Goal: Information Seeking & Learning: Learn about a topic

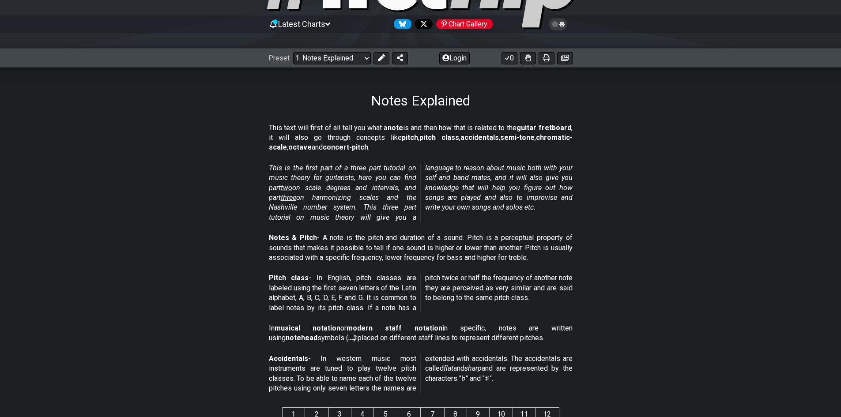
scroll to position [61, 0]
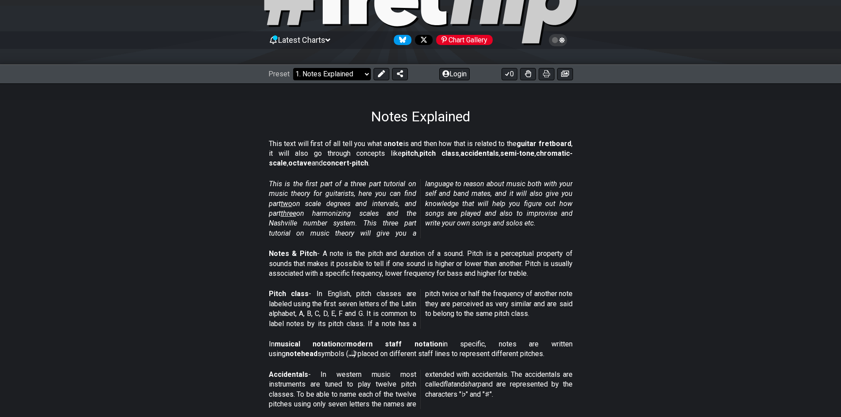
click at [320, 69] on select "Welcome to #fretflip! Initial Preset Custom Preset Minor Pentatonic Major Penta…" at bounding box center [332, 74] width 78 height 12
click at [344, 77] on select "Welcome to #fretflip! Initial Preset Custom Preset Minor Pentatonic Major Penta…" at bounding box center [332, 74] width 78 height 12
click at [344, 71] on select "Welcome to #fretflip! Initial Preset Custom Preset Minor Pentatonic Major Penta…" at bounding box center [332, 74] width 78 height 12
click at [346, 73] on select "Welcome to #fretflip! Initial Preset Custom Preset Minor Pentatonic Major Penta…" at bounding box center [332, 74] width 78 height 12
drag, startPoint x: 296, startPoint y: 158, endPoint x: 367, endPoint y: 151, distance: 71.9
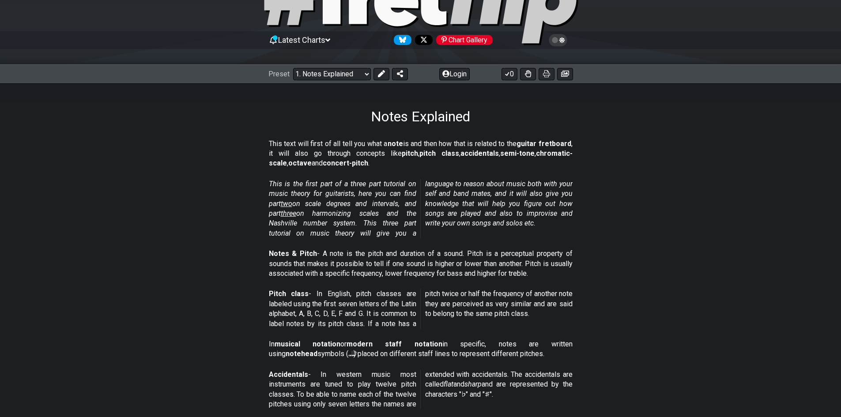
click at [365, 151] on p "This text will first of all tell you what a note is and then how that is relate…" at bounding box center [421, 154] width 304 height 30
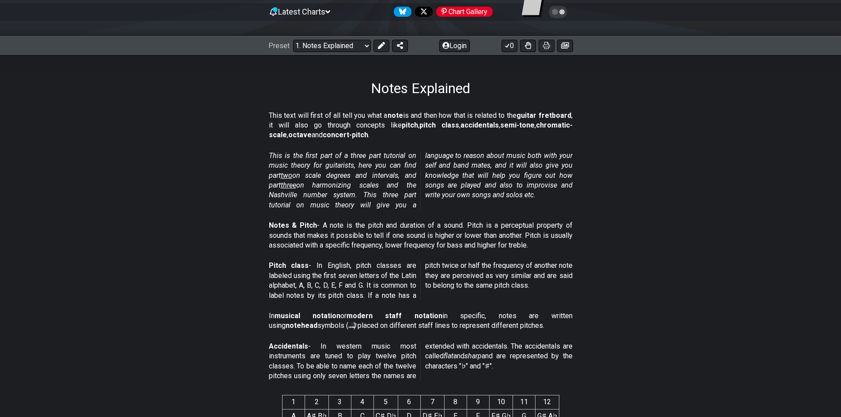
scroll to position [105, 0]
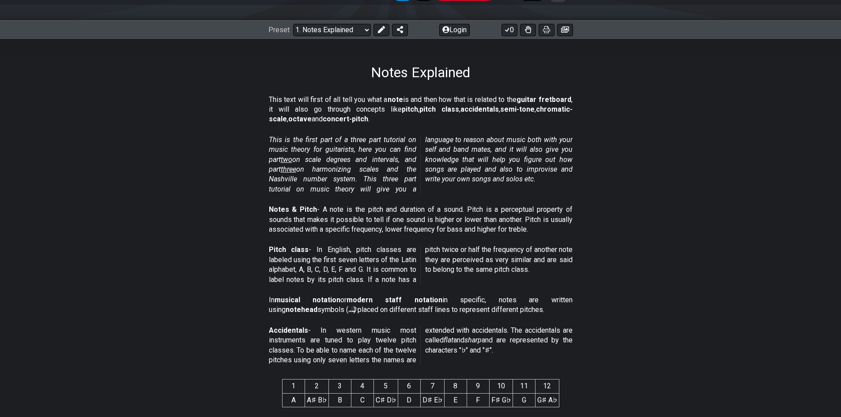
drag, startPoint x: 329, startPoint y: 142, endPoint x: 374, endPoint y: 142, distance: 44.6
click at [374, 142] on em "This is the first part of a three part tutorial on music theory for guitarists,…" at bounding box center [421, 165] width 304 height 58
drag, startPoint x: 380, startPoint y: 204, endPoint x: 426, endPoint y: 212, distance: 46.5
click at [426, 208] on p "Notes & Pitch - A note is the pitch and duration of a sound. Pitch is a percept…" at bounding box center [421, 220] width 304 height 30
drag, startPoint x: 437, startPoint y: 212, endPoint x: 462, endPoint y: 212, distance: 25.2
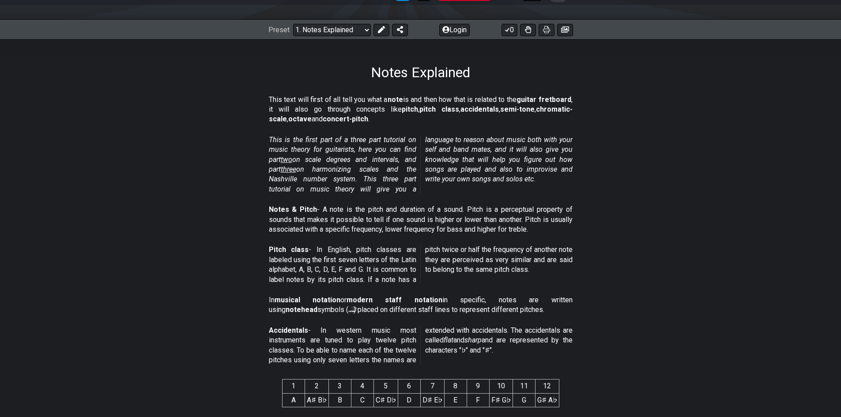
click at [462, 212] on p "Notes & Pitch - A note is the pitch and duration of a sound. Pitch is a percept…" at bounding box center [421, 220] width 304 height 30
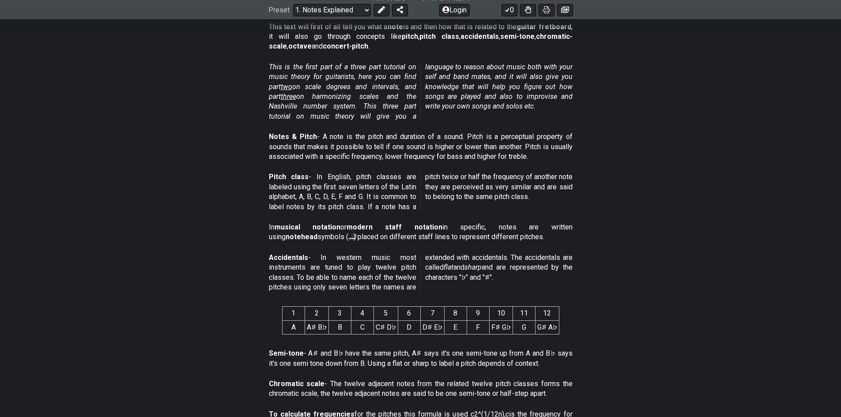
scroll to position [193, 0]
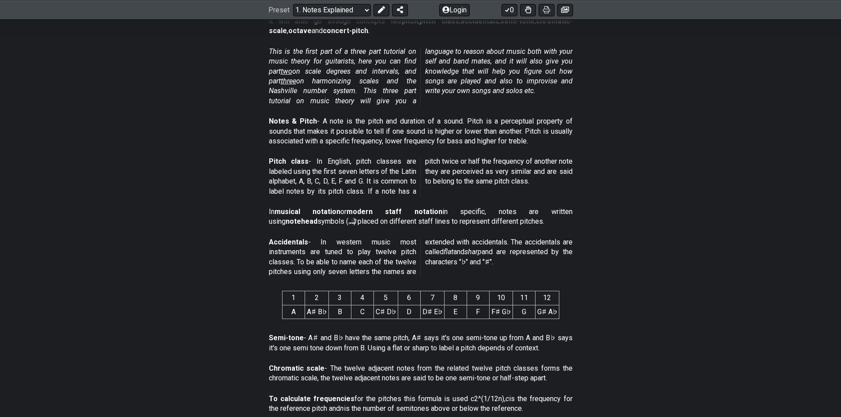
drag, startPoint x: 313, startPoint y: 266, endPoint x: 361, endPoint y: 265, distance: 48.2
click at [361, 265] on p "Accidentals - In western music most instruments are tuned to play twelve pitch …" at bounding box center [421, 258] width 304 height 40
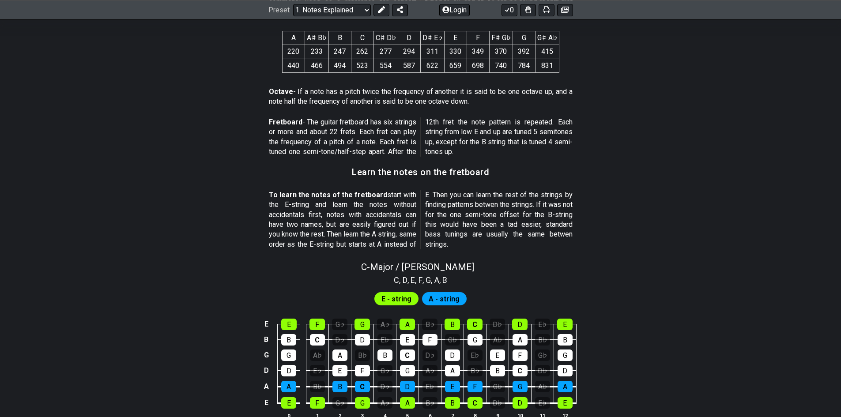
scroll to position [679, 0]
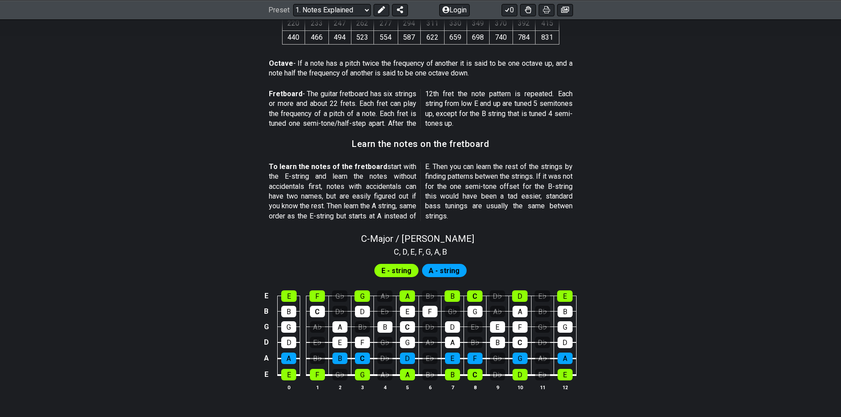
drag, startPoint x: 321, startPoint y: 200, endPoint x: 374, endPoint y: 200, distance: 52.6
click at [374, 200] on p "To learn the notes of the fretboard start with the E-string and learn the notes…" at bounding box center [421, 191] width 304 height 59
click at [363, 292] on div "G" at bounding box center [362, 296] width 15 height 11
click at [361, 297] on div "G" at bounding box center [362, 296] width 15 height 11
click at [400, 301] on div "A" at bounding box center [407, 296] width 15 height 11
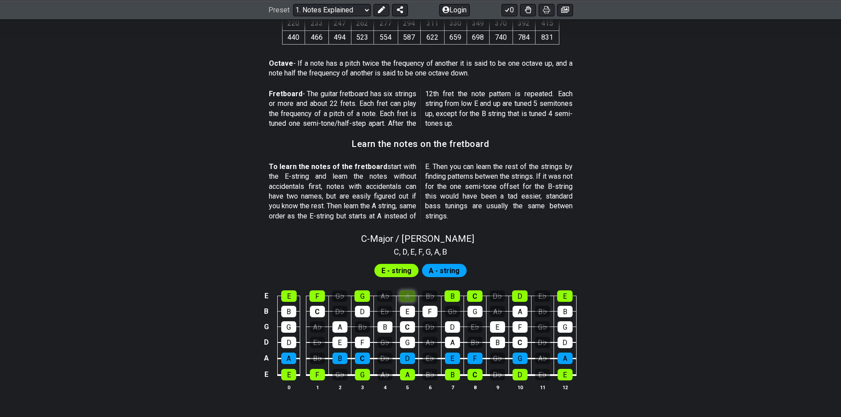
click at [409, 299] on div "A" at bounding box center [407, 296] width 15 height 11
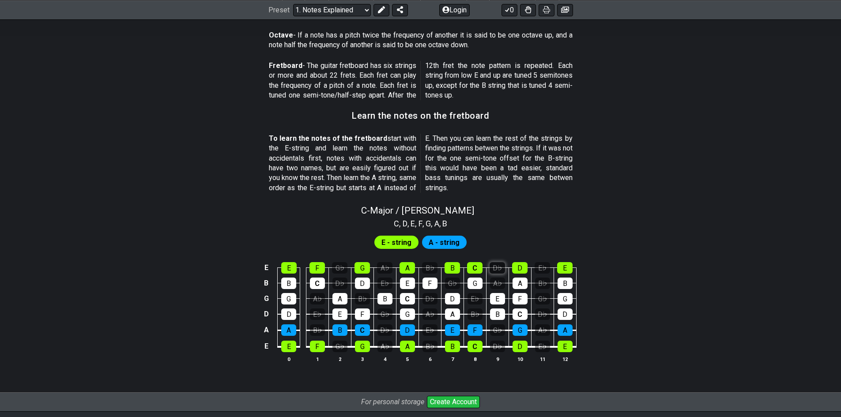
scroll to position [723, 0]
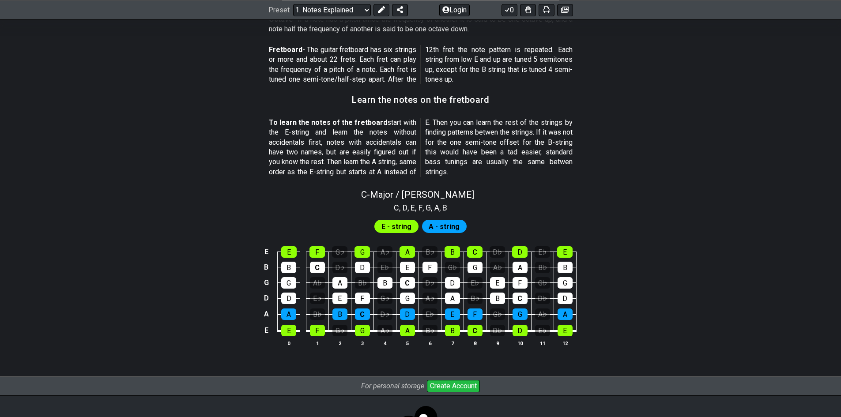
click at [400, 230] on span "E - string" at bounding box center [397, 226] width 30 height 13
click at [429, 224] on div "A - string" at bounding box center [444, 226] width 45 height 13
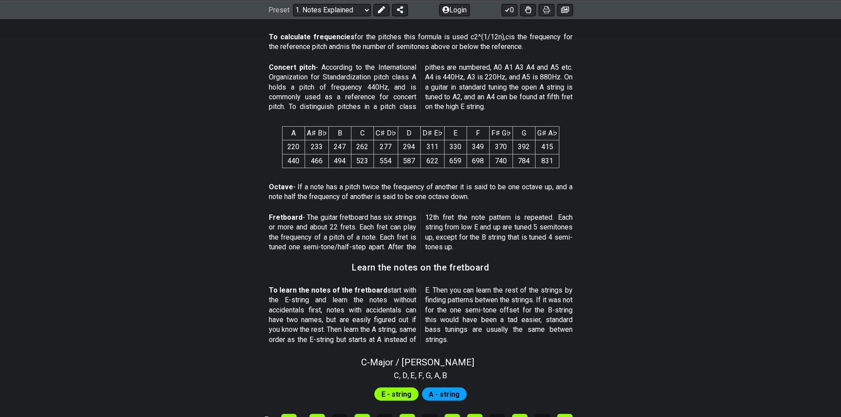
scroll to position [0, 0]
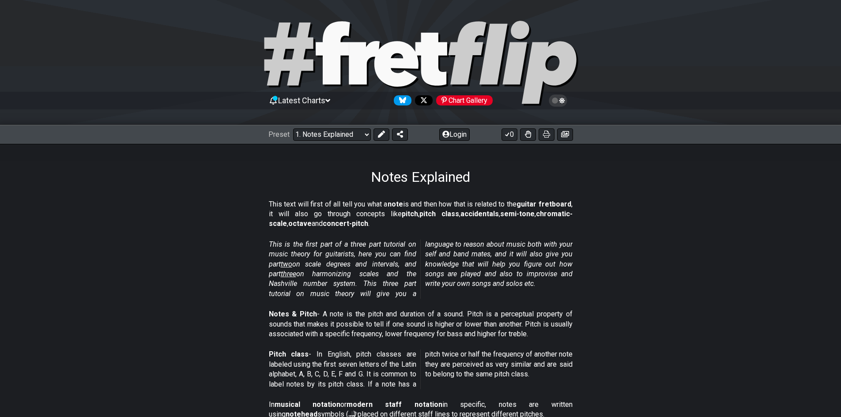
drag, startPoint x: 301, startPoint y: 53, endPoint x: 387, endPoint y: 64, distance: 86.9
click at [351, 135] on select "Welcome to #fretflip! Initial Preset Custom Preset Minor Pentatonic Major Penta…" at bounding box center [332, 135] width 78 height 12
click at [293, 129] on select "Welcome to #fretflip! Initial Preset Custom Preset Minor Pentatonic Major Penta…" at bounding box center [332, 135] width 78 height 12
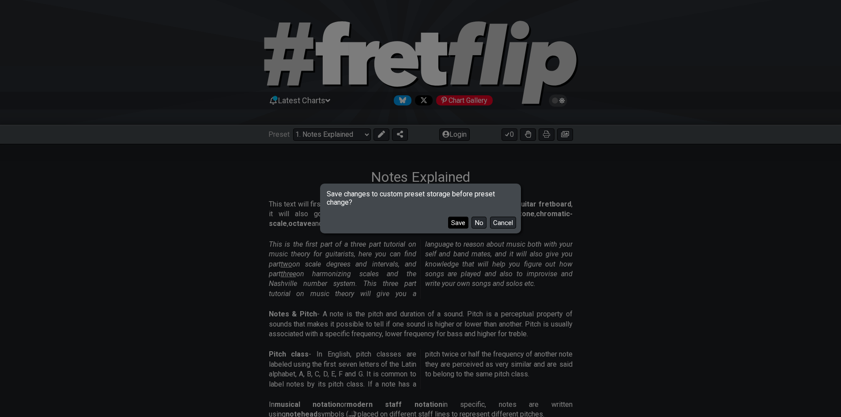
click at [464, 223] on button "Save" at bounding box center [458, 223] width 20 height 12
select select "/scale-degrees-and-intervals"
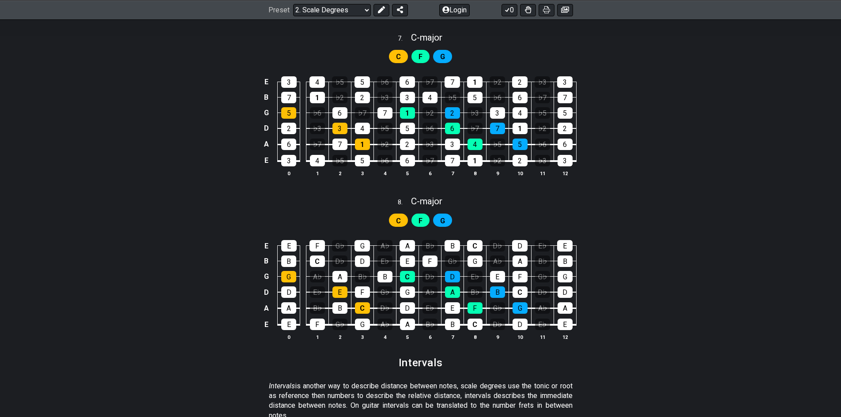
scroll to position [713, 0]
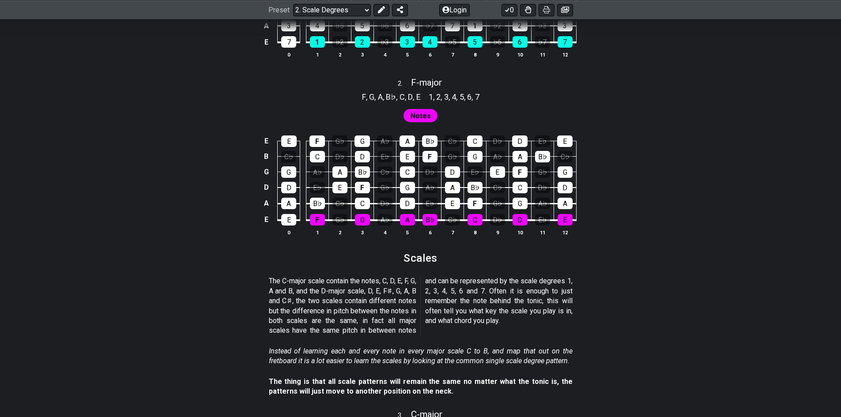
drag, startPoint x: 423, startPoint y: 227, endPoint x: 615, endPoint y: 0, distance: 297.1
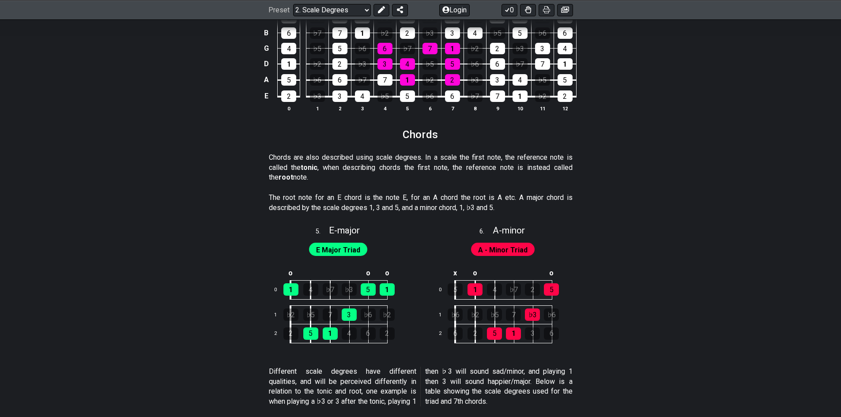
scroll to position [1458, 0]
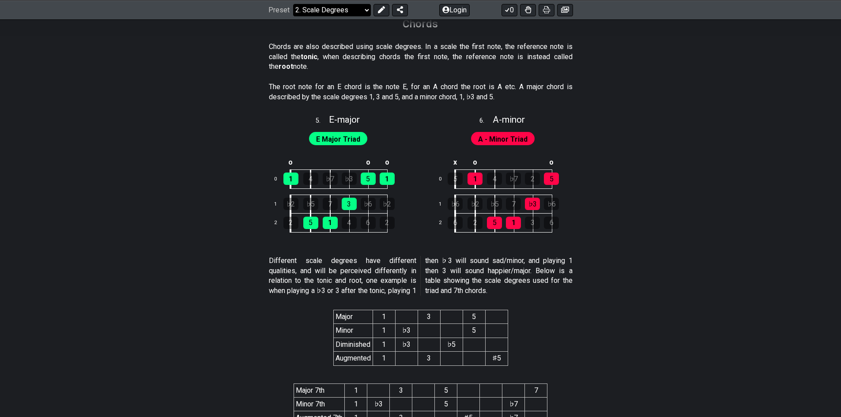
click at [357, 5] on select "Welcome to #fretflip! Initial Preset Notes Explained Minor Pentatonic Major Pen…" at bounding box center [332, 10] width 78 height 12
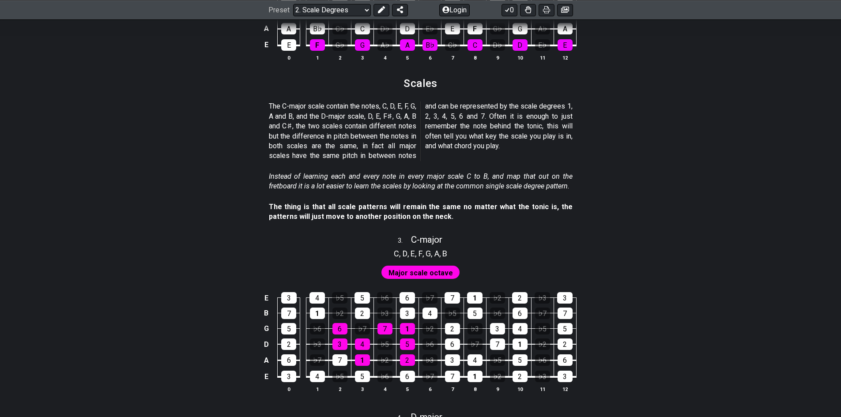
scroll to position [0, 0]
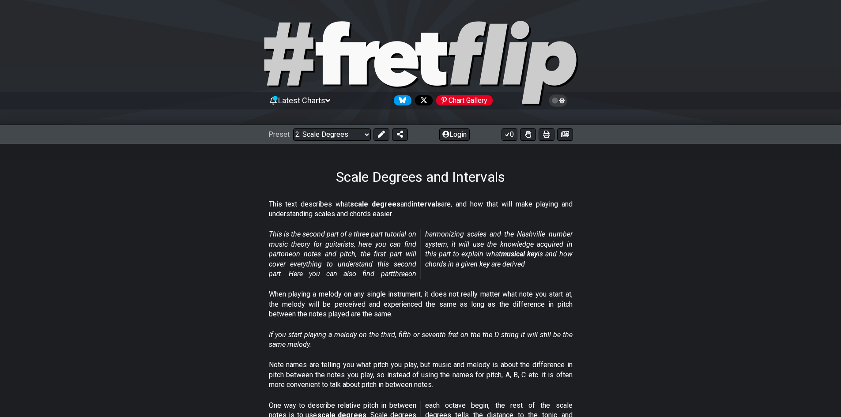
drag, startPoint x: 569, startPoint y: 142, endPoint x: 538, endPoint y: -36, distance: 181.2
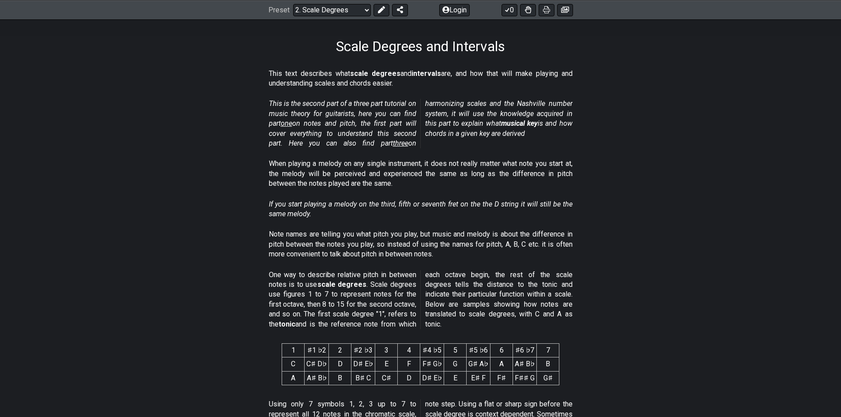
scroll to position [133, 0]
